Goal: Task Accomplishment & Management: Manage account settings

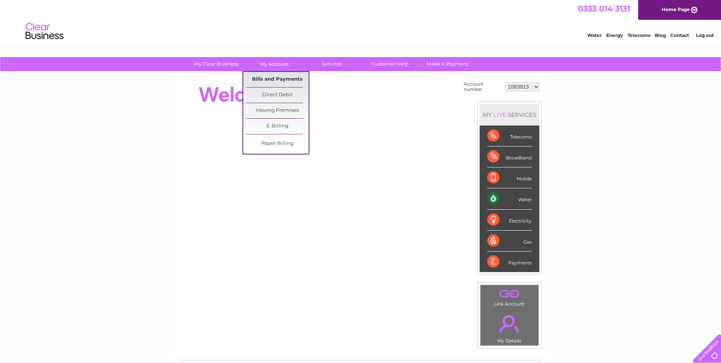
click at [285, 78] on link "Bills and Payments" at bounding box center [277, 79] width 63 height 15
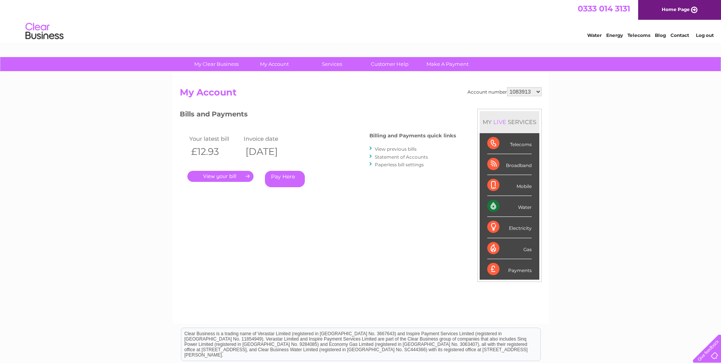
click at [519, 92] on select "1083913 1098922 1098928 1126227 30282249" at bounding box center [524, 91] width 35 height 9
select select "1126227"
click at [507, 87] on select "1083913 1098922 1098928 1126227 30282249" at bounding box center [524, 91] width 35 height 9
click at [341, 246] on div "Account number 1083913 1098922 1098928 1126227 30282249 My Account MY LIVE SERV…" at bounding box center [361, 201] width 362 height 229
click at [227, 176] on link "." at bounding box center [220, 176] width 66 height 11
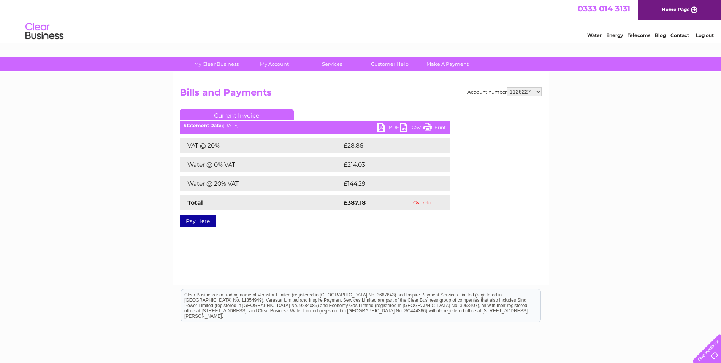
click at [391, 129] on link "PDF" at bounding box center [389, 128] width 23 height 11
